Goal: Communication & Community: Answer question/provide support

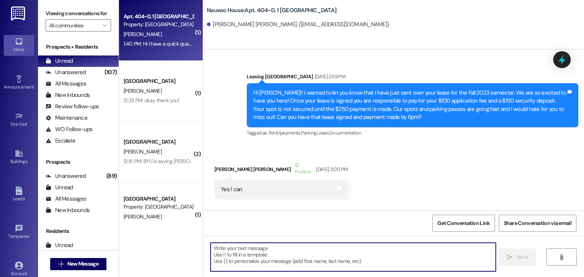
scroll to position [19045, 0]
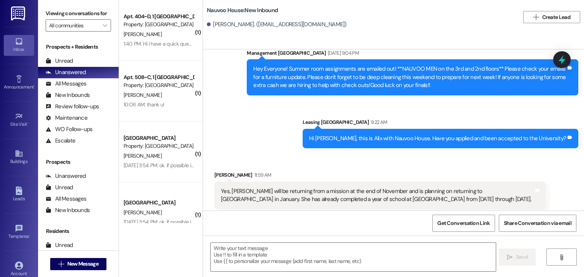
scroll to position [455, 0]
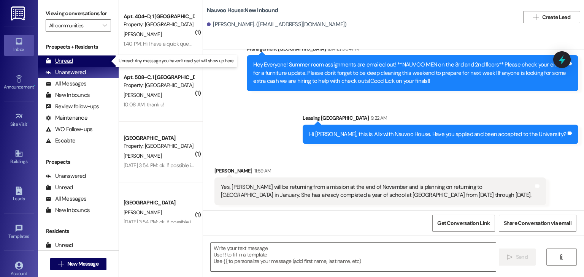
click at [90, 57] on div "Unread (0)" at bounding box center [78, 61] width 81 height 11
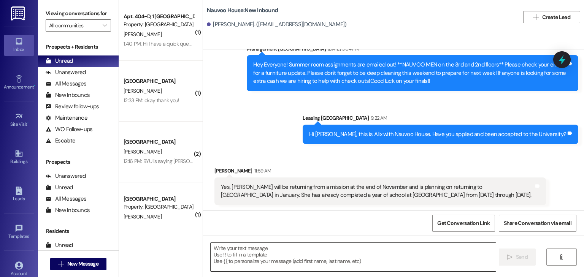
click at [220, 260] on textarea at bounding box center [353, 257] width 285 height 29
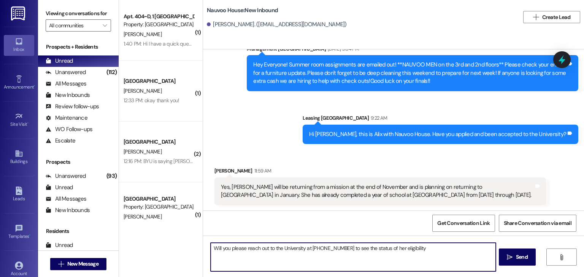
type textarea "Will you please reach out to the University at 208-496-9220 to see the status o…"
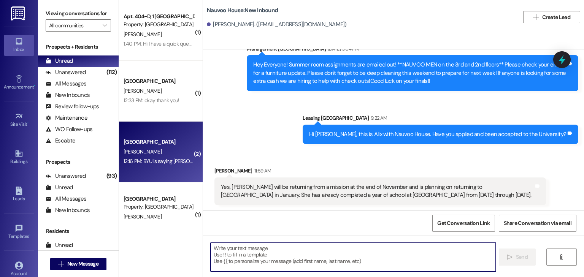
click at [124, 160] on div "12:16 PM: BYU is saying Brigham Hilbig is eligible and to run him again. Please…" at bounding box center [261, 161] width 274 height 7
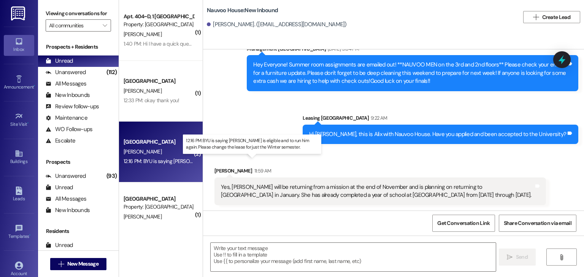
scroll to position [142, 0]
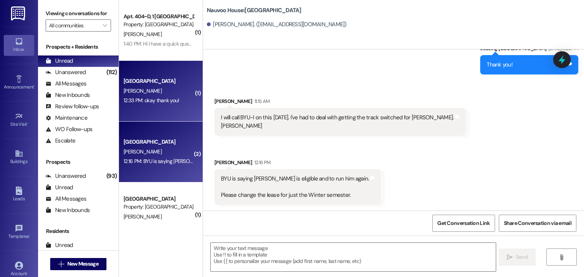
click at [139, 105] on div "12:33 PM: okay thank you! 12:33 PM: okay thank you!" at bounding box center [159, 101] width 72 height 10
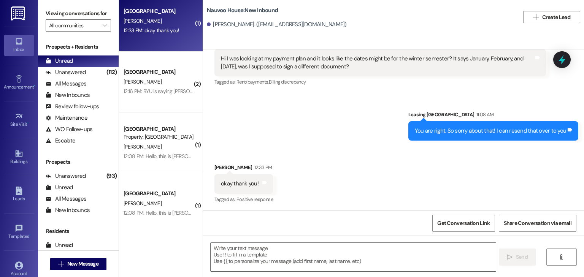
scroll to position [91, 0]
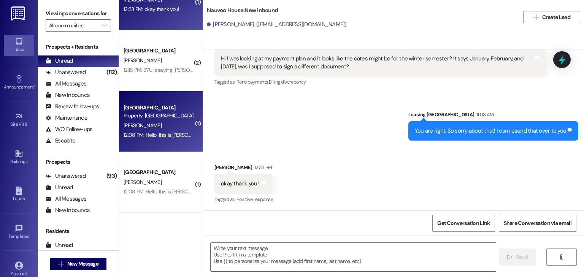
click at [142, 120] on div "Nauvoo House Prospect Property: Nauvoo House" at bounding box center [159, 112] width 72 height 18
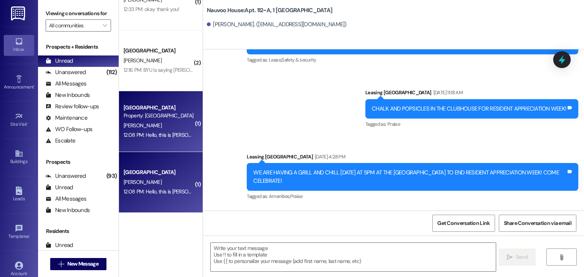
scroll to position [3030, 0]
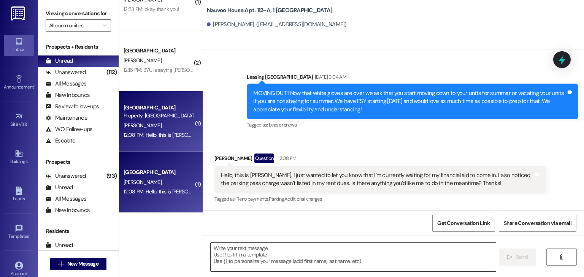
click at [262, 255] on textarea at bounding box center [353, 257] width 285 height 29
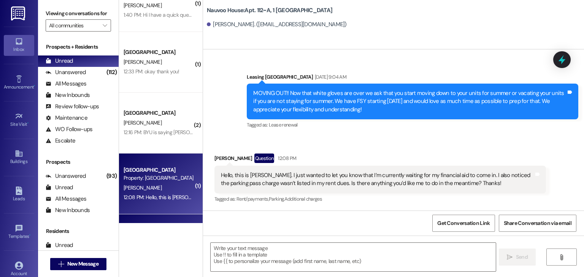
scroll to position [0, 0]
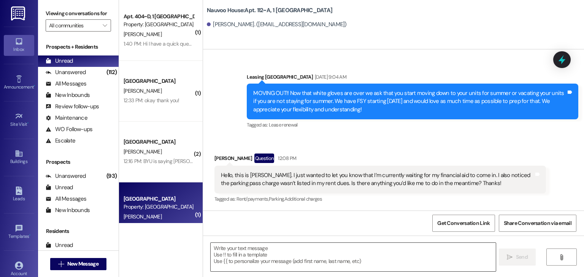
click at [229, 255] on textarea at bounding box center [353, 257] width 285 height 29
